Goal: Find specific page/section: Find specific page/section

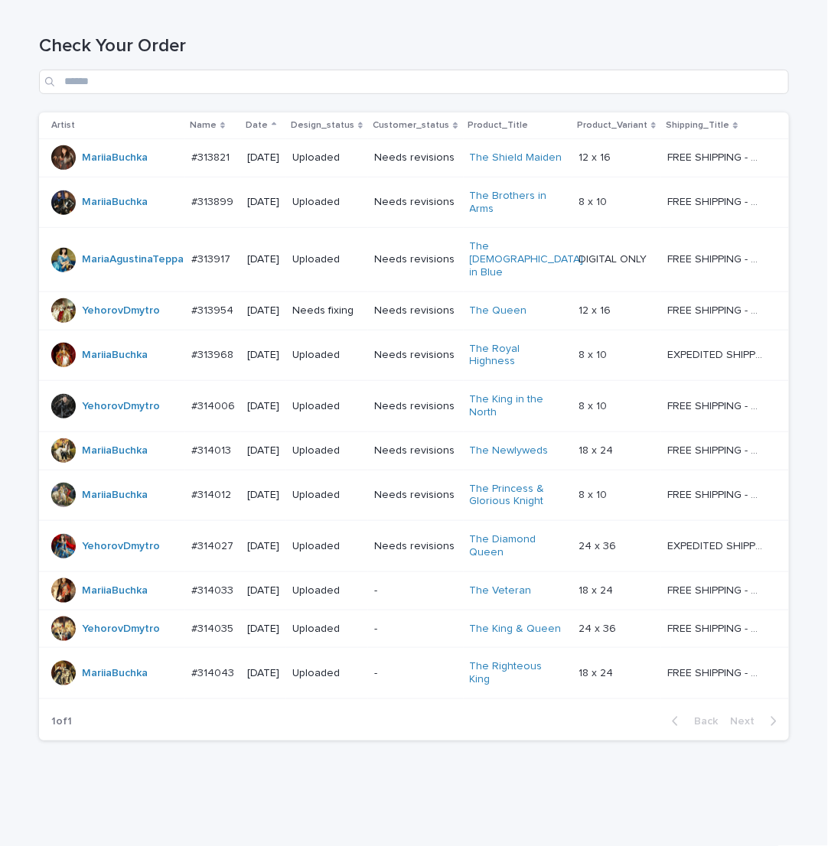
scroll to position [207, 0]
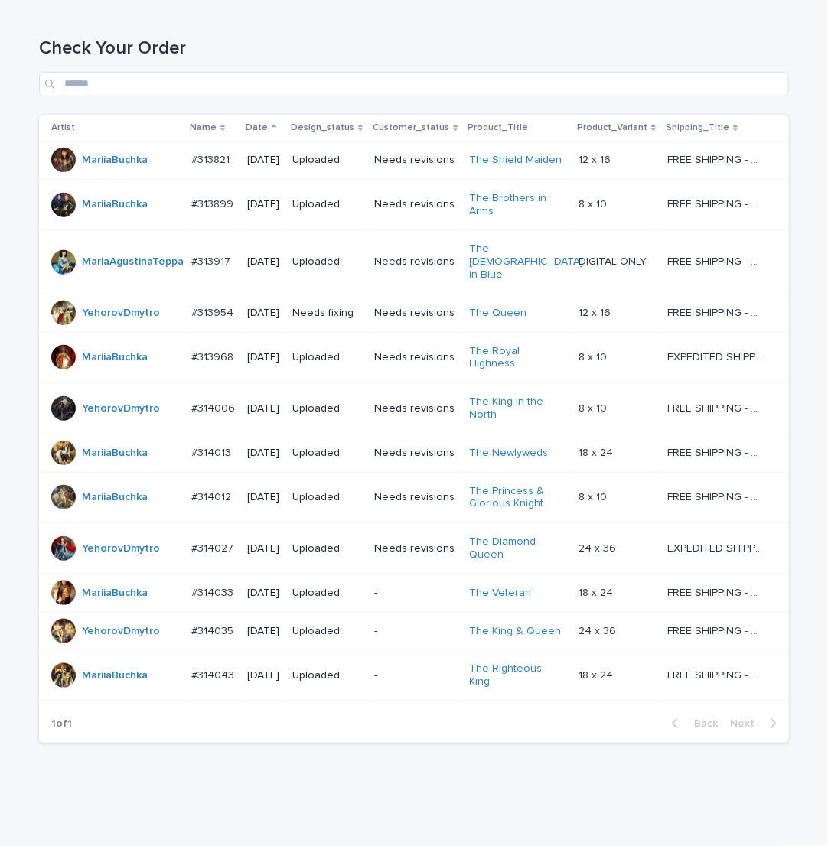
scroll to position [207, 0]
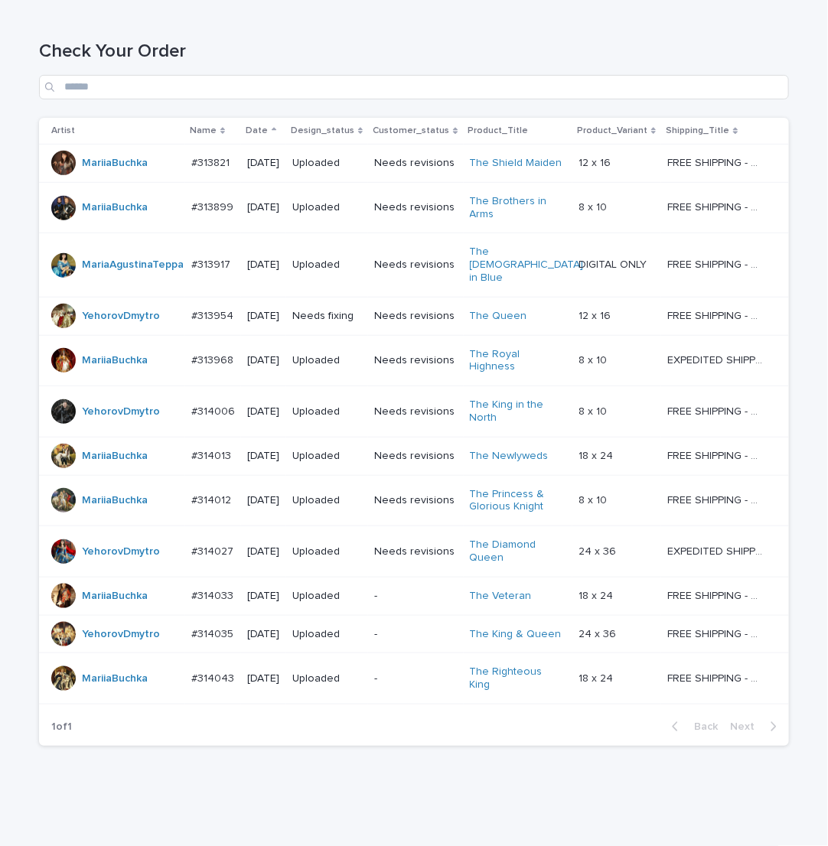
scroll to position [207, 0]
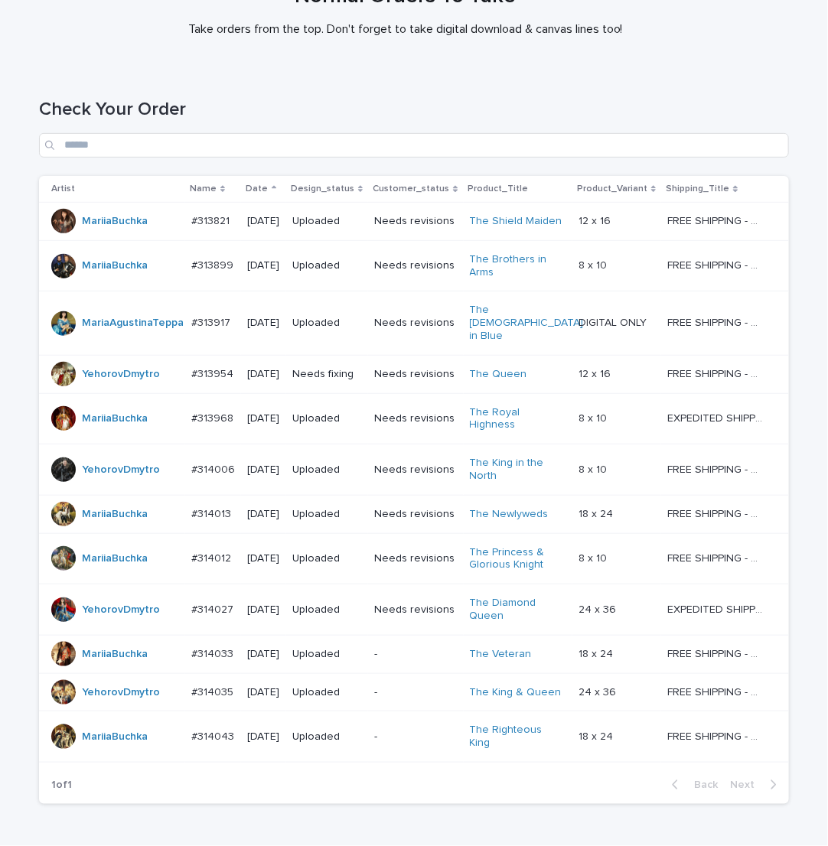
scroll to position [207, 0]
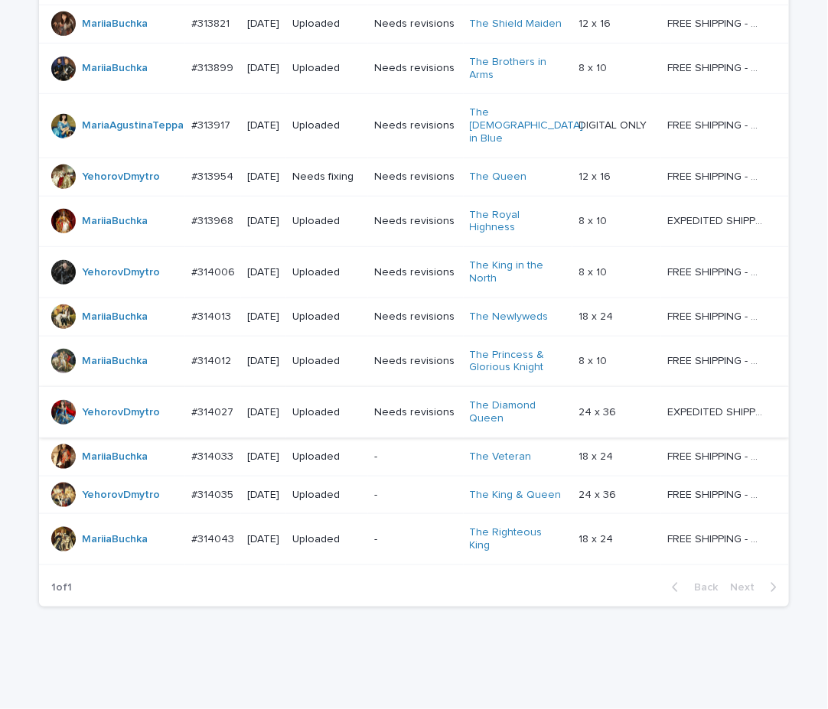
scroll to position [343, 0]
